Goal: Task Accomplishment & Management: Manage account settings

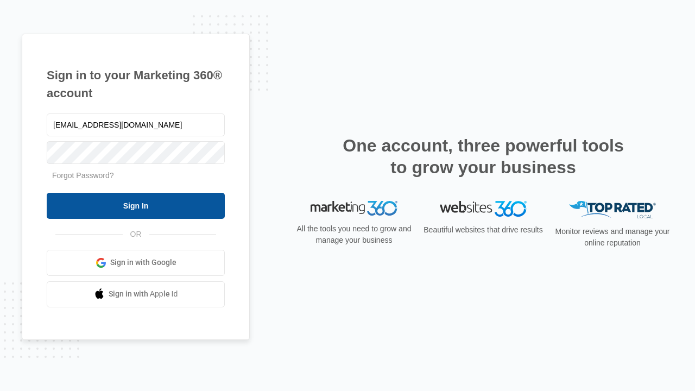
click at [136, 205] on input "Sign In" at bounding box center [136, 206] width 178 height 26
